Goal: Information Seeking & Learning: Learn about a topic

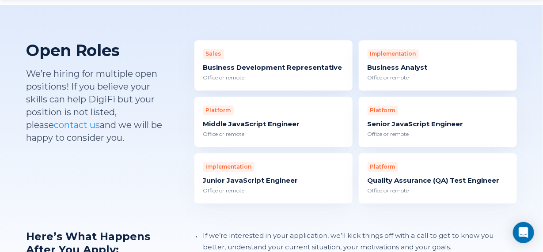
click at [278, 176] on div "Junior JavaScript Engineer" at bounding box center [273, 180] width 141 height 9
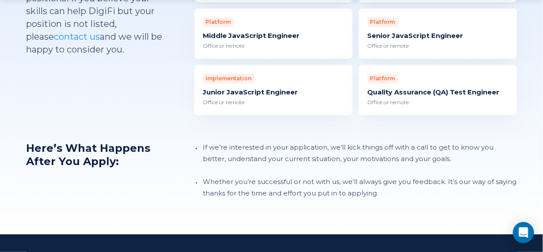
scroll to position [928, 0]
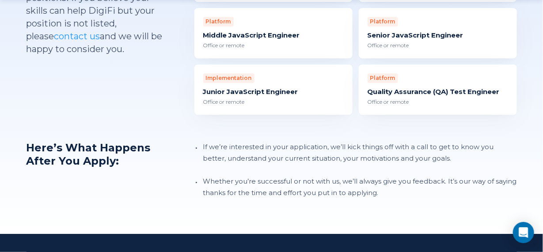
drag, startPoint x: 277, startPoint y: 77, endPoint x: 205, endPoint y: 118, distance: 82.7
click at [205, 118] on div "Open Roles We’re hiring for multiple open positions! If you believe your skills…" at bounding box center [272, 75] width 491 height 248
click at [259, 88] on div "Junior JavaScript Engineer" at bounding box center [273, 92] width 141 height 9
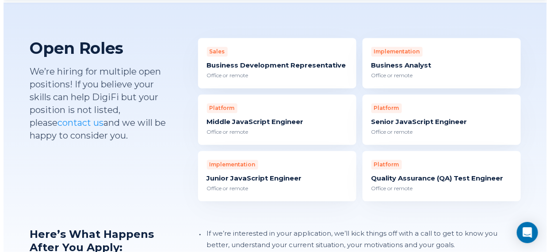
scroll to position [884, 0]
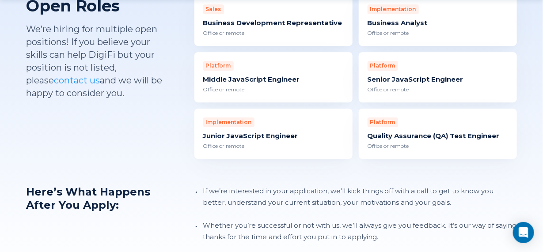
click at [291, 62] on div "Platform Middle JavaScript Engineer Office or remote" at bounding box center [274, 77] width 158 height 50
click at [437, 142] on div "Office or remote" at bounding box center [438, 146] width 141 height 8
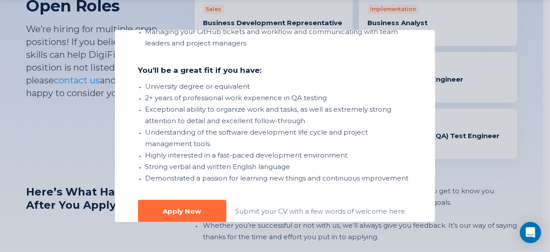
scroll to position [309, 0]
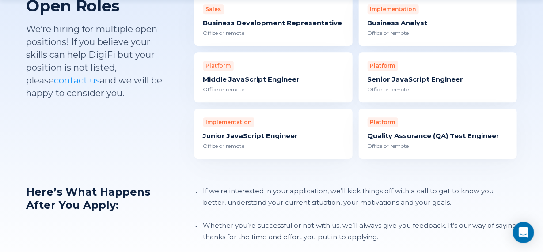
click at [278, 132] on div "Junior JavaScript Engineer" at bounding box center [273, 136] width 141 height 9
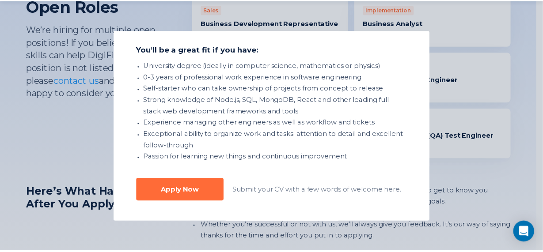
scroll to position [320, 0]
